Goal: Task Accomplishment & Management: Use online tool/utility

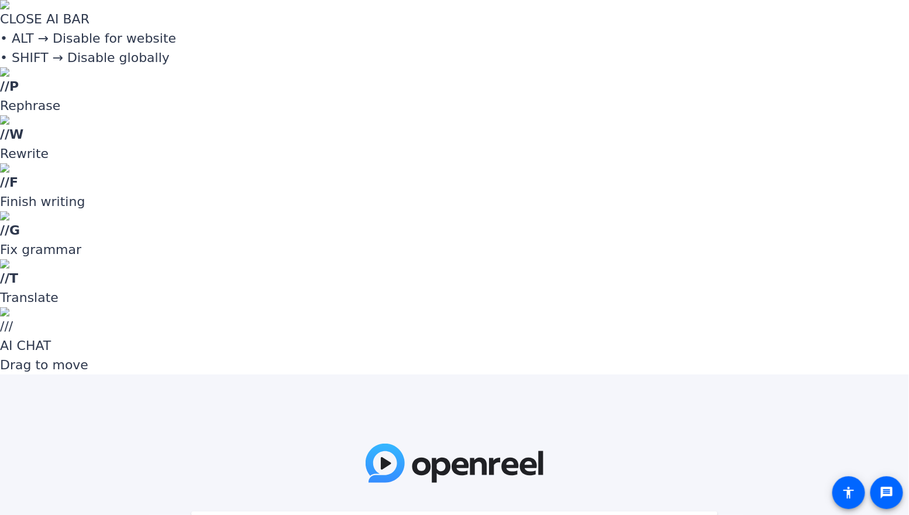
paste input "9!38H]"
type input "9!38H]"
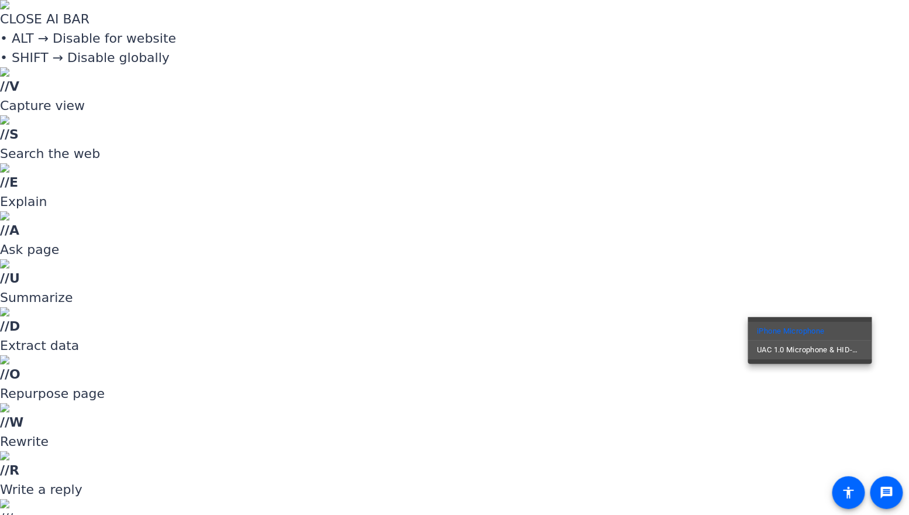
click at [802, 354] on span "UAC 1.0 Microphone & HID-Mediakey" at bounding box center [809, 350] width 105 height 14
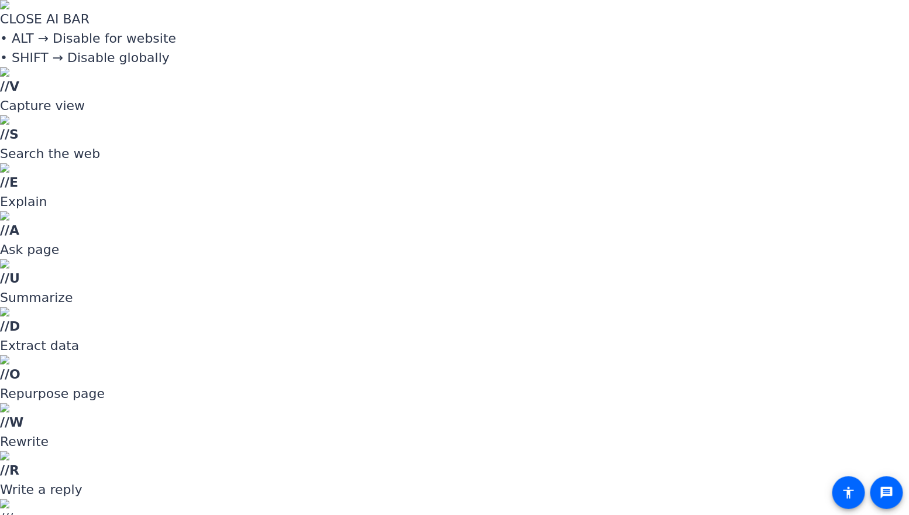
drag, startPoint x: 768, startPoint y: 380, endPoint x: 743, endPoint y: 380, distance: 25.2
type input "-5"
drag, startPoint x: 850, startPoint y: 213, endPoint x: 852, endPoint y: 233, distance: 20.0
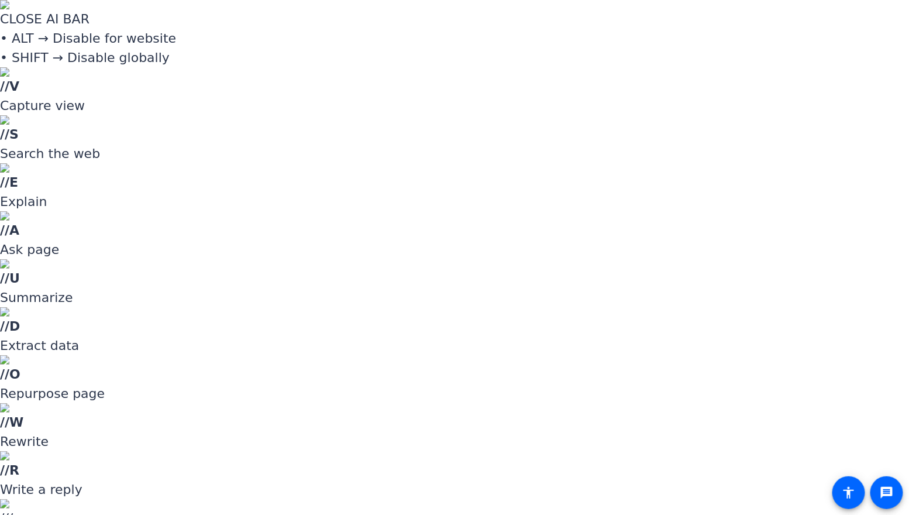
drag, startPoint x: 743, startPoint y: 285, endPoint x: 722, endPoint y: 285, distance: 21.1
type input "-10"
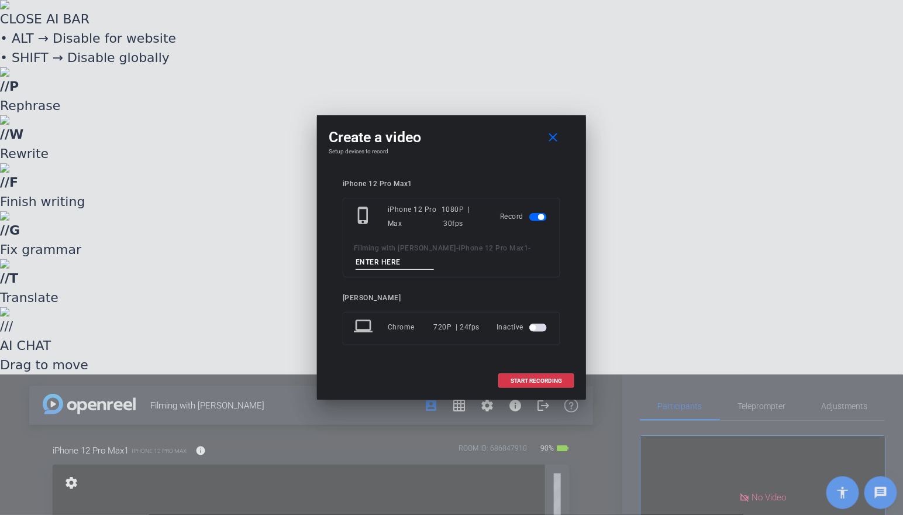
click at [408, 260] on input at bounding box center [395, 262] width 78 height 15
type input "Video 1"
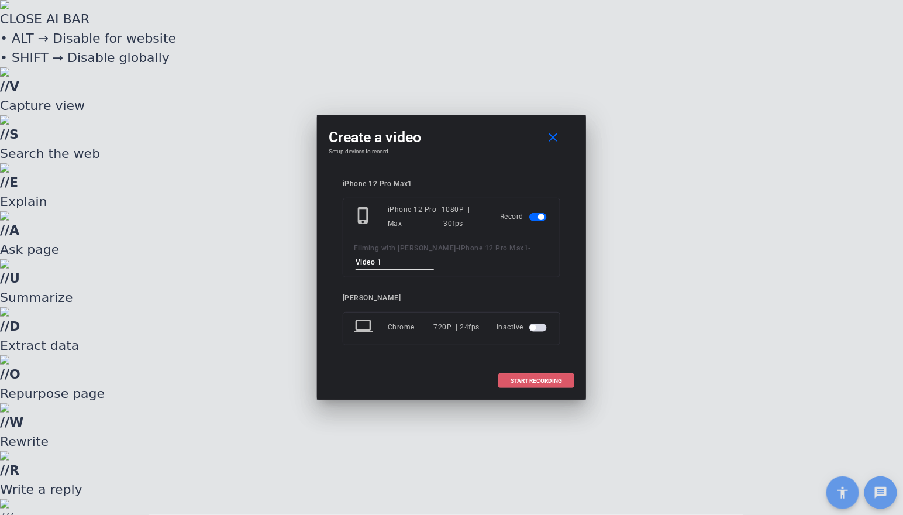
click at [538, 379] on span "START RECORDING" at bounding box center [536, 381] width 51 height 6
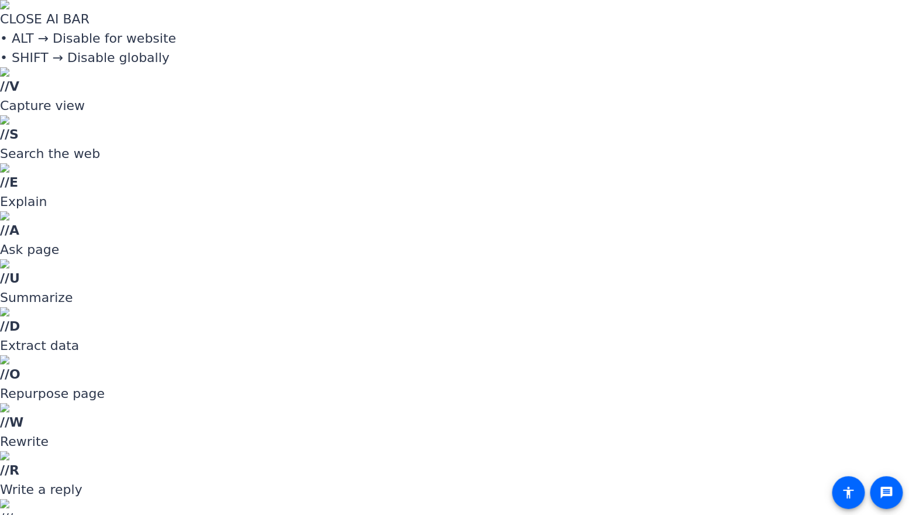
scroll to position [42, 0]
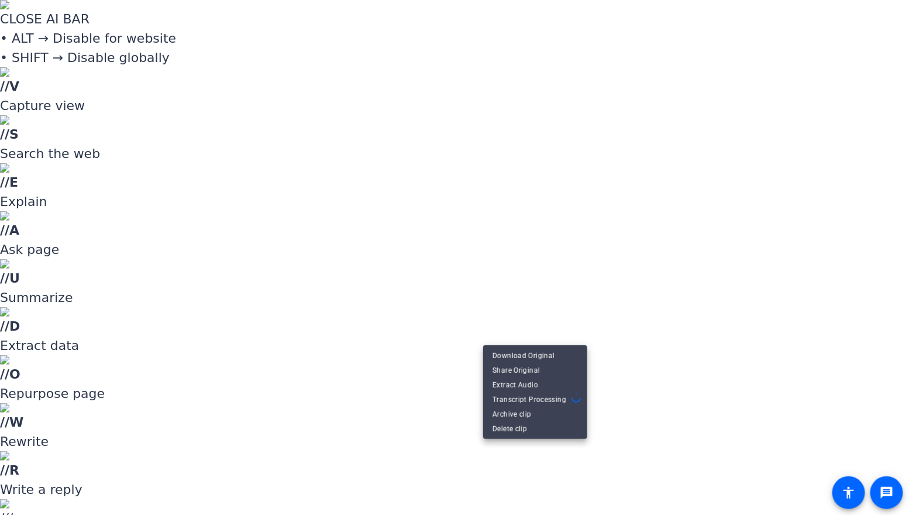
click at [606, 352] on div at bounding box center [454, 257] width 909 height 515
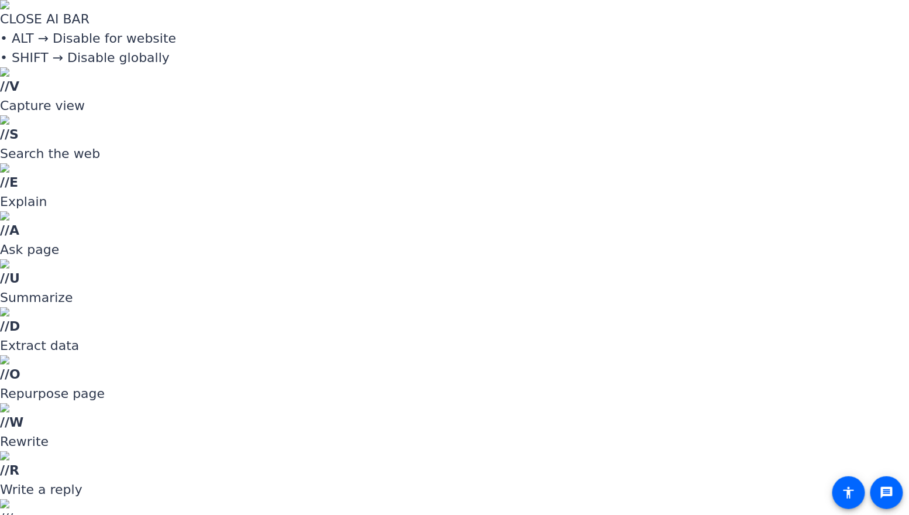
drag, startPoint x: 850, startPoint y: 210, endPoint x: 849, endPoint y: 220, distance: 10.1
